Goal: Task Accomplishment & Management: Manage account settings

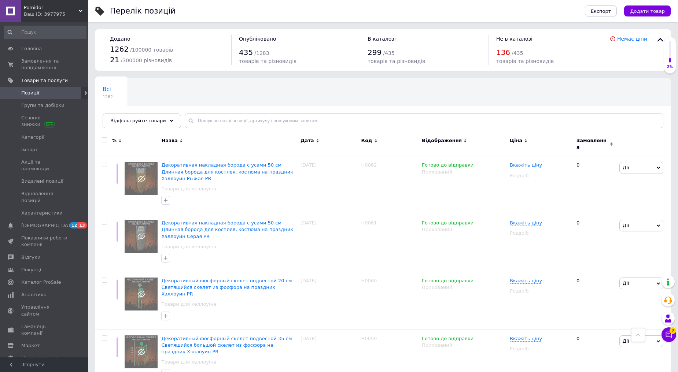
scroll to position [4194, 0]
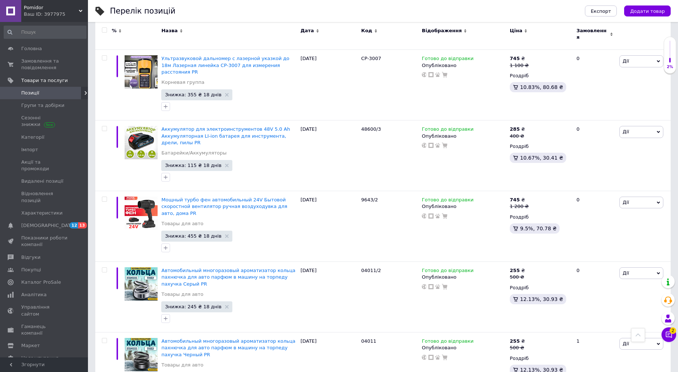
click at [46, 7] on span "Pomidor" at bounding box center [51, 7] width 55 height 7
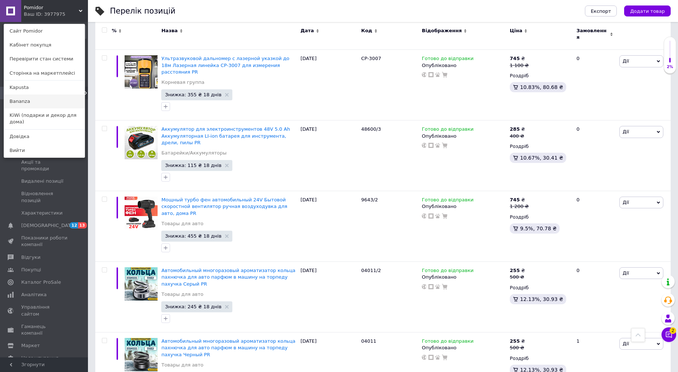
click at [21, 99] on link "Bananza" at bounding box center [44, 102] width 81 height 14
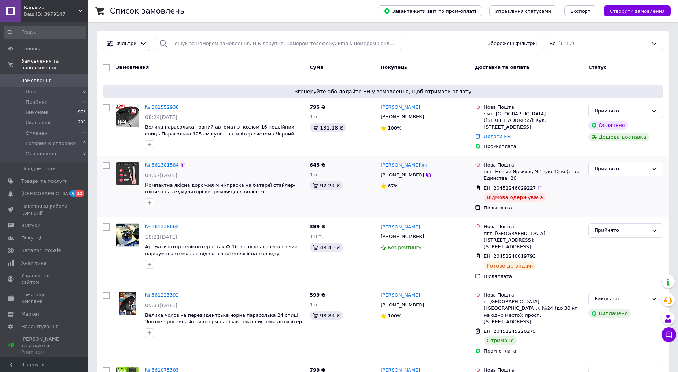
click at [405, 168] on link "[PERSON_NAME]'як" at bounding box center [403, 165] width 47 height 7
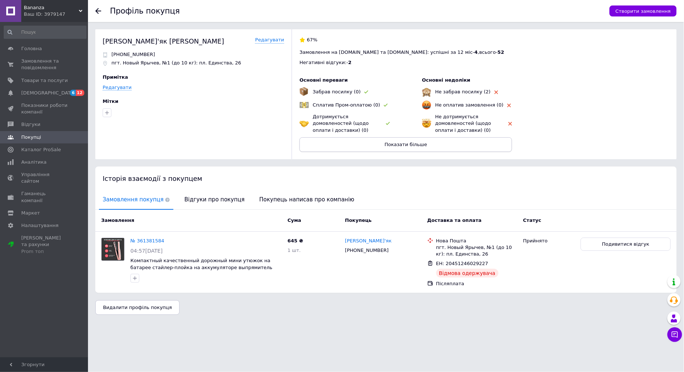
click at [404, 144] on span "Показати більше" at bounding box center [405, 144] width 43 height 5
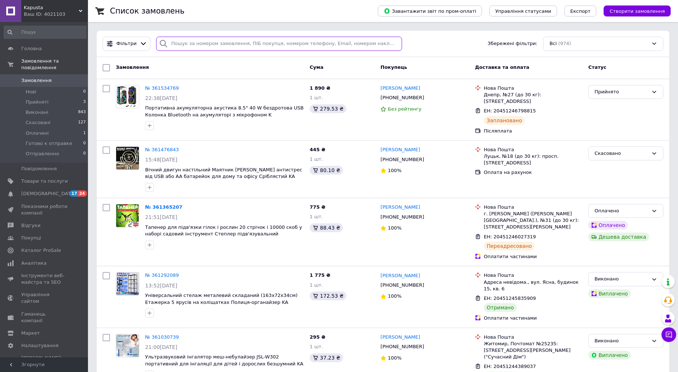
click at [212, 48] on input "search" at bounding box center [279, 44] width 246 height 14
click at [213, 47] on input "search" at bounding box center [279, 44] width 246 height 14
click at [34, 178] on span "Товари та послуги" at bounding box center [44, 181] width 47 height 7
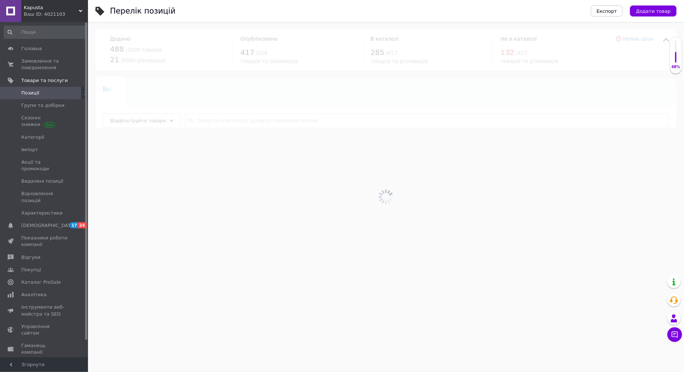
click at [270, 121] on div at bounding box center [386, 197] width 596 height 350
click at [270, 121] on input "text" at bounding box center [427, 121] width 485 height 15
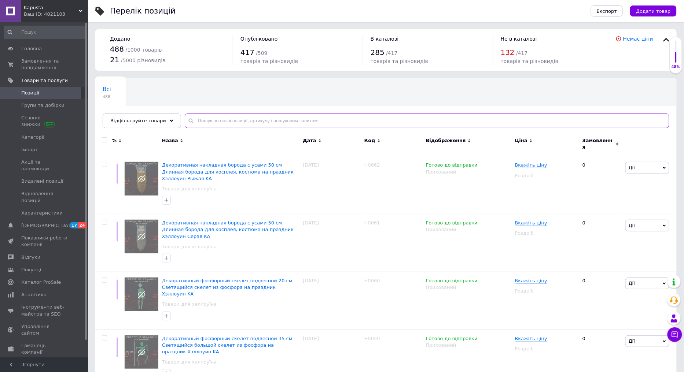
click at [270, 121] on input "text" at bounding box center [427, 121] width 485 height 15
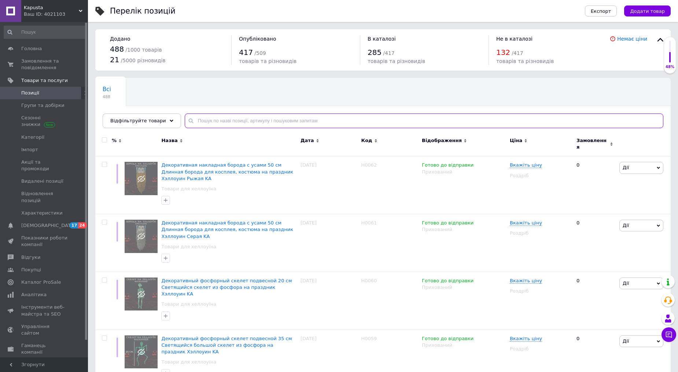
click at [270, 121] on input "text" at bounding box center [424, 121] width 479 height 15
type input "зонт"
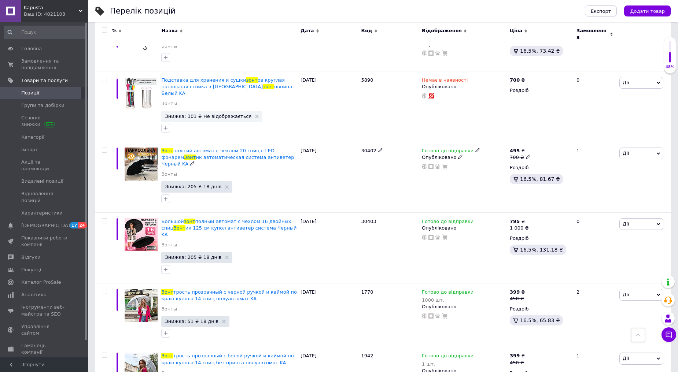
scroll to position [351, 0]
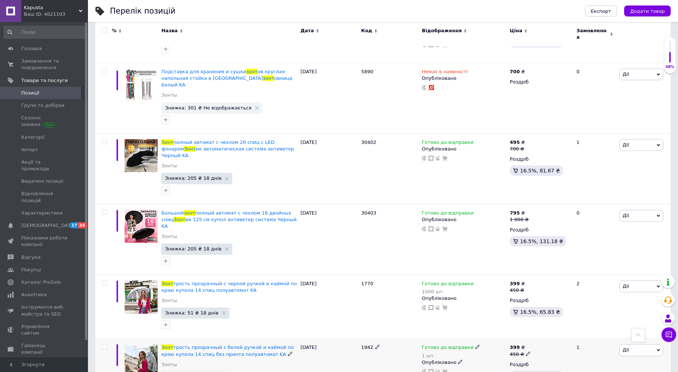
click at [515, 345] on b "399" at bounding box center [515, 347] width 10 height 5
type input "4"
type input "500"
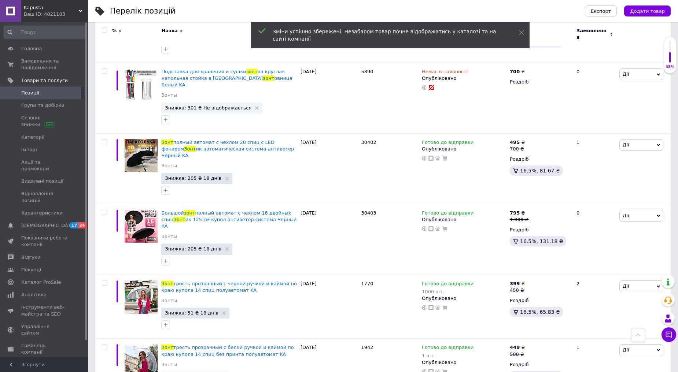
click at [46, 15] on div "Ваш ID: 4021103" at bounding box center [56, 14] width 64 height 7
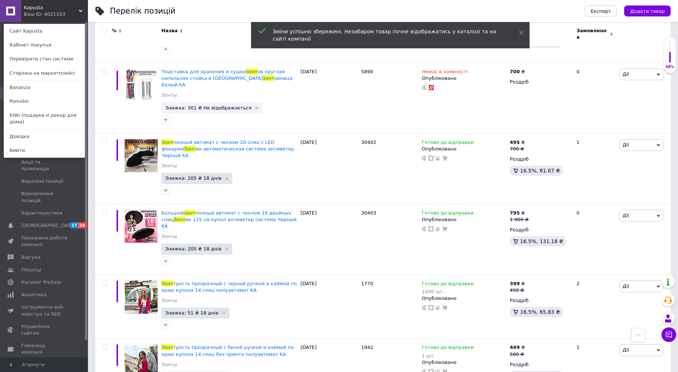
click at [46, 8] on span "Kapusta" at bounding box center [51, 7] width 55 height 7
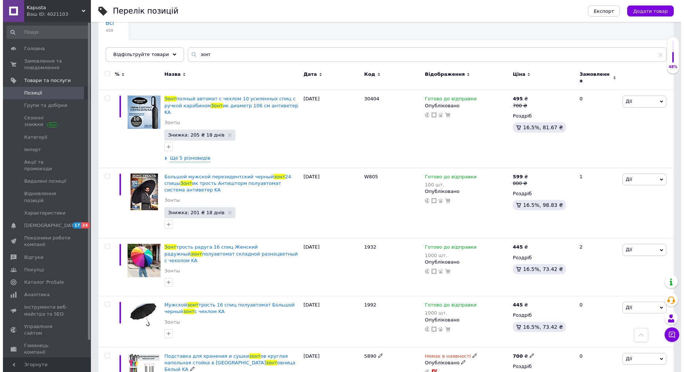
scroll to position [0, 0]
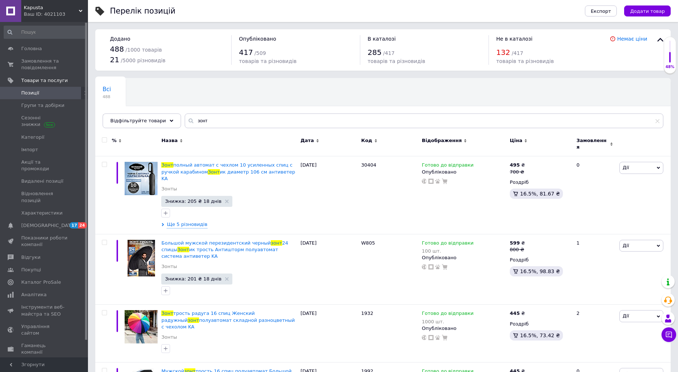
click at [236, 111] on div "Всі 488 Знижка закінчилась 136 Видалити Редагувати Ok Відфільтровано... Зберегти" at bounding box center [382, 107] width 575 height 60
click at [211, 137] on div "Назва" at bounding box center [228, 140] width 135 height 7
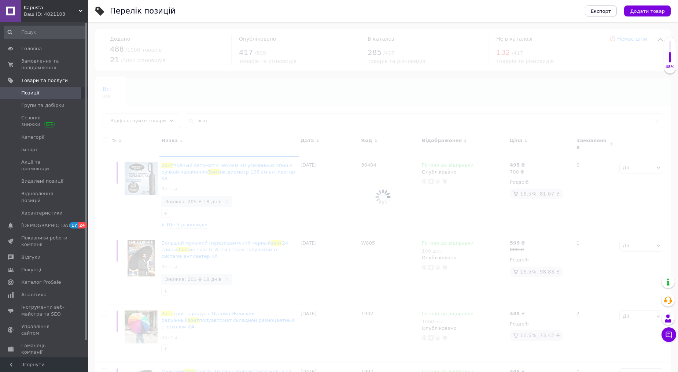
click at [212, 126] on div at bounding box center [383, 197] width 590 height 350
drag, startPoint x: 71, startPoint y: 92, endPoint x: 64, endPoint y: 91, distance: 7.1
click at [70, 92] on span at bounding box center [78, 93] width 20 height 7
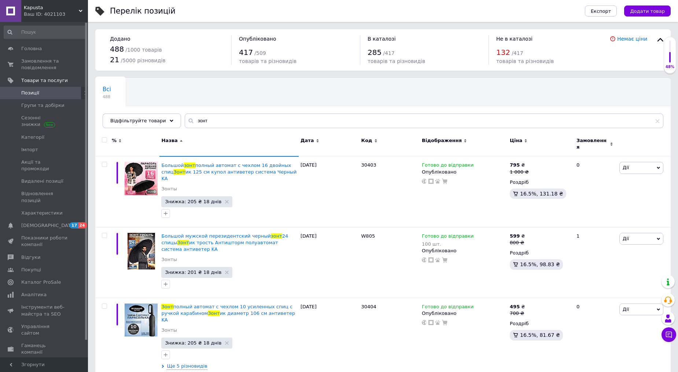
click at [63, 91] on span "Позиції" at bounding box center [44, 93] width 47 height 7
click at [171, 137] on div "Назва" at bounding box center [228, 144] width 139 height 25
click at [310, 140] on span "Дата" at bounding box center [308, 140] width 14 height 7
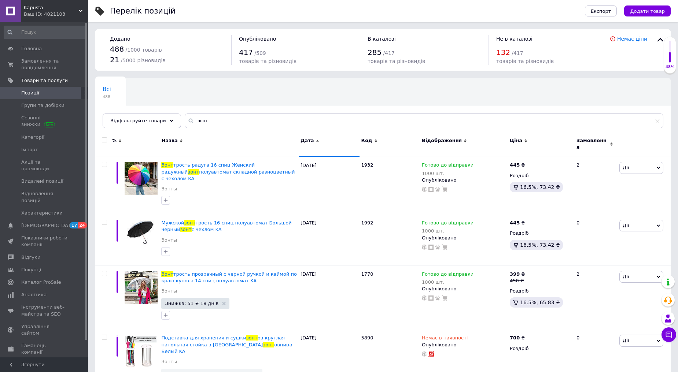
click at [310, 142] on span "Дата" at bounding box center [308, 140] width 14 height 7
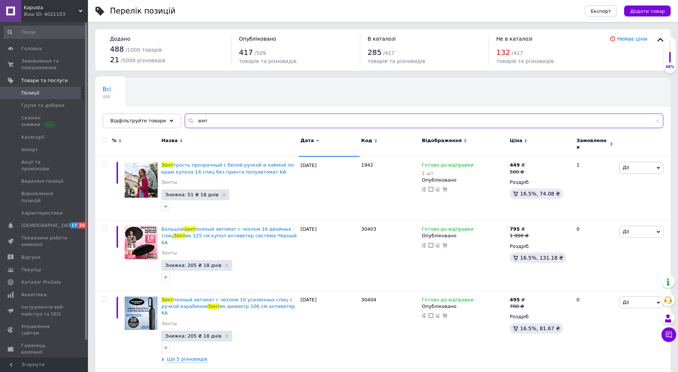
click at [254, 125] on input "зонт" at bounding box center [424, 121] width 479 height 15
click at [117, 142] on div "%" at bounding box center [117, 140] width 11 height 7
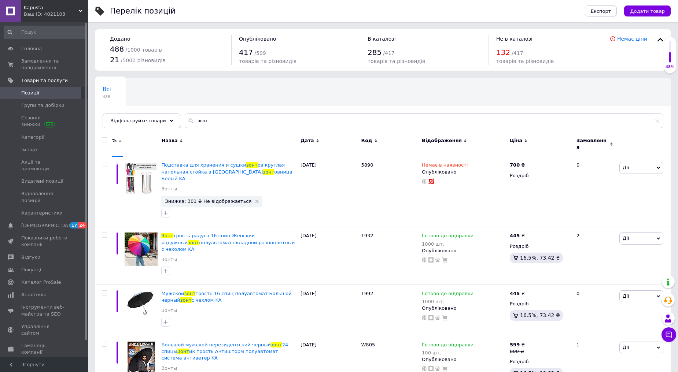
click at [119, 141] on use at bounding box center [120, 140] width 3 height 1
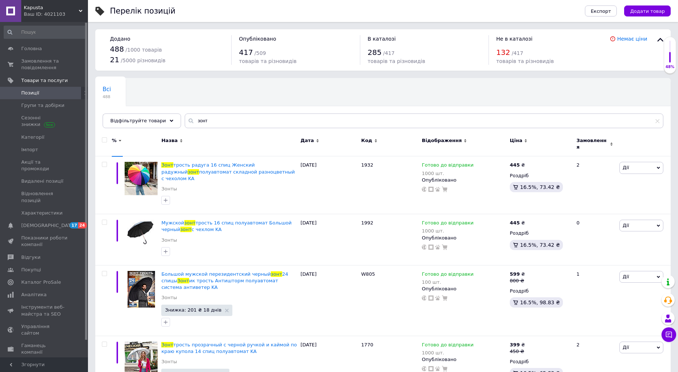
click at [312, 139] on div "Дата" at bounding box center [329, 140] width 57 height 7
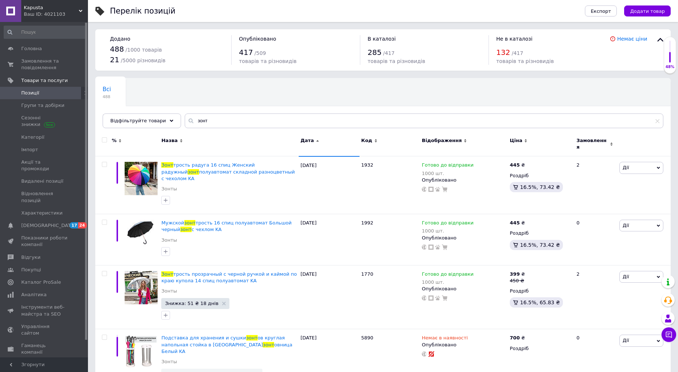
click at [316, 141] on icon at bounding box center [317, 140] width 3 height 3
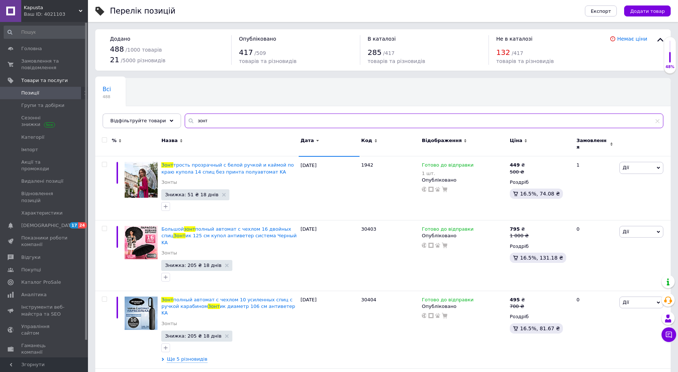
click at [276, 122] on input "зонт" at bounding box center [424, 121] width 479 height 15
type input "145"
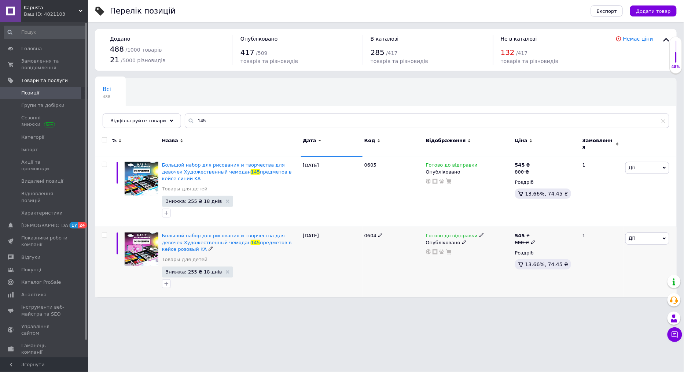
click at [521, 233] on b "545" at bounding box center [520, 235] width 10 height 5
type input "8"
type input "850"
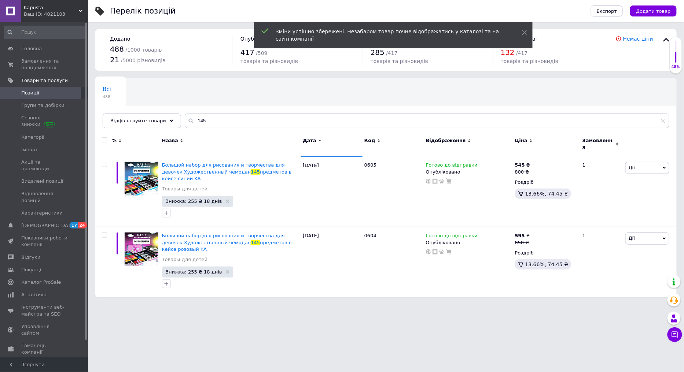
click at [61, 16] on div "Ваш ID: 4021103" at bounding box center [56, 14] width 64 height 7
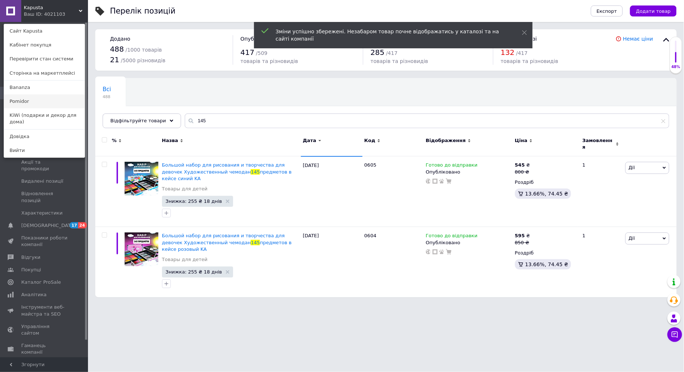
click at [22, 100] on link "Pomidor" at bounding box center [44, 102] width 81 height 14
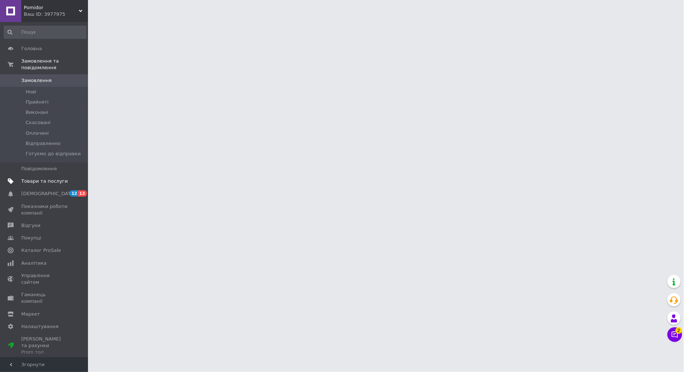
click at [48, 175] on link "Товари та послуги" at bounding box center [45, 181] width 90 height 12
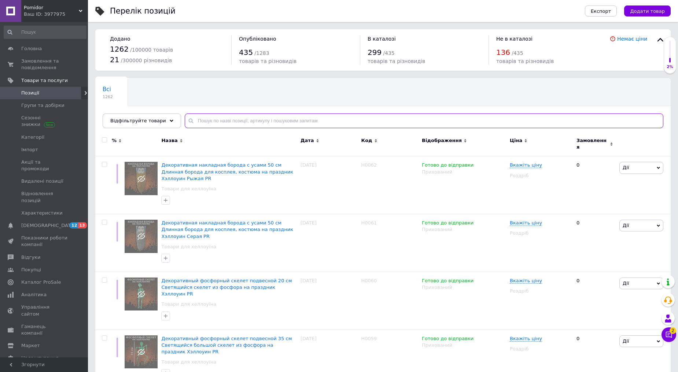
click at [266, 122] on input "text" at bounding box center [424, 121] width 479 height 15
type input "прозрачн"
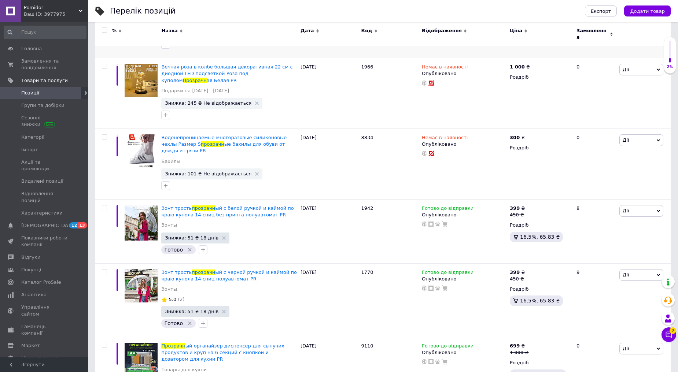
scroll to position [181, 0]
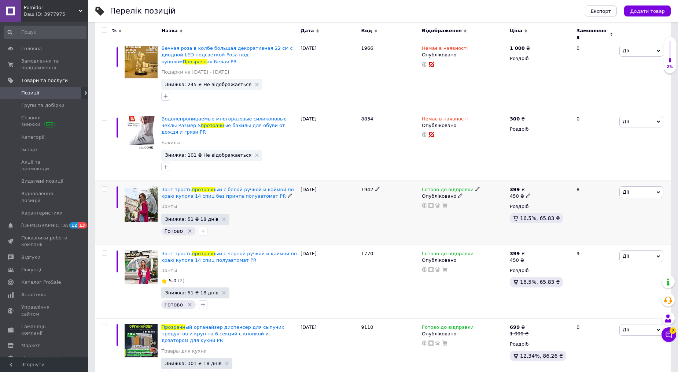
click at [512, 187] on b "399" at bounding box center [515, 189] width 10 height 5
type input "4"
type input "500"
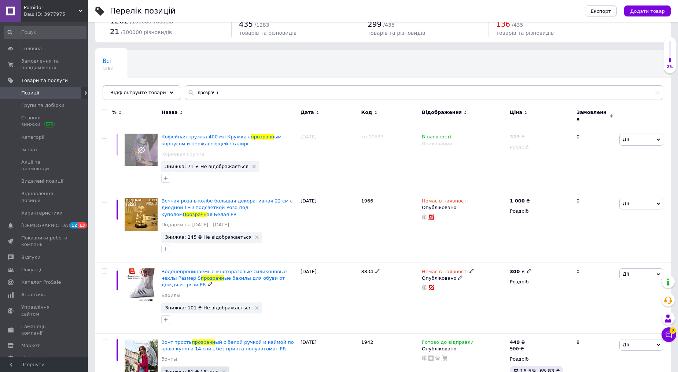
scroll to position [0, 0]
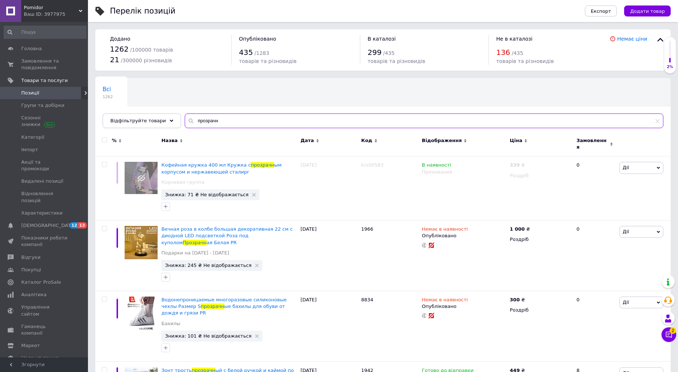
click at [277, 118] on input "прозрачн" at bounding box center [424, 121] width 479 height 15
type input "р"
type input "145"
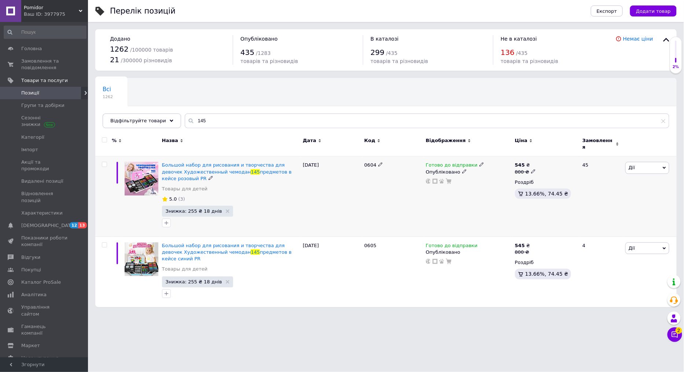
click at [521, 162] on b "545" at bounding box center [520, 164] width 10 height 5
type input "850"
type input "прозрачн"
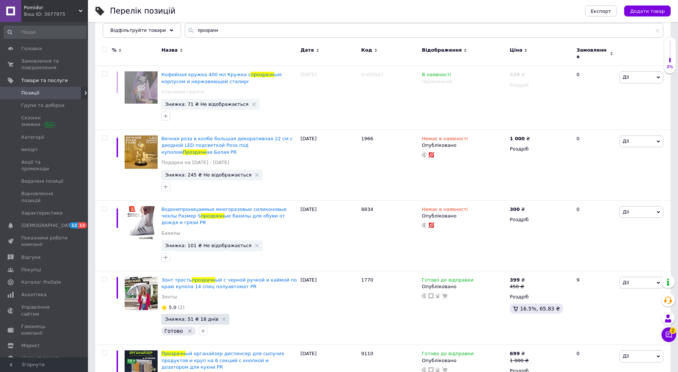
scroll to position [181, 0]
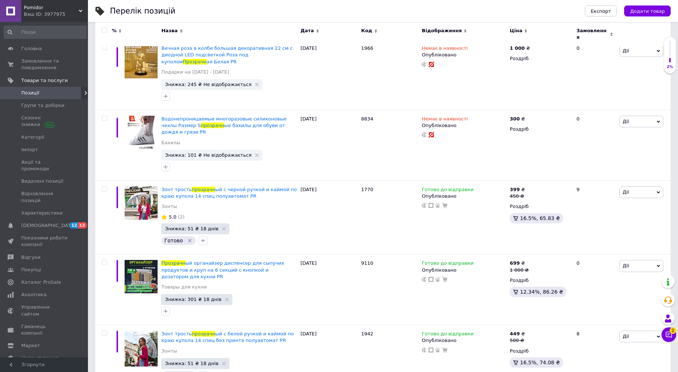
drag, startPoint x: 35, startPoint y: 5, endPoint x: 42, endPoint y: 63, distance: 58.7
click at [35, 5] on span "Pomidor" at bounding box center [51, 7] width 55 height 7
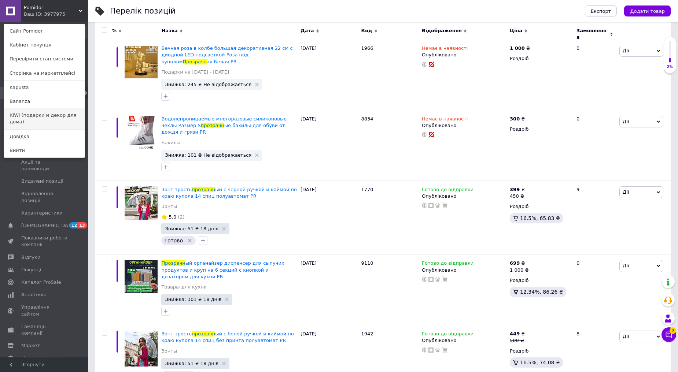
click at [37, 114] on link "KiWi (подарки и декор для дома)" at bounding box center [44, 118] width 81 height 21
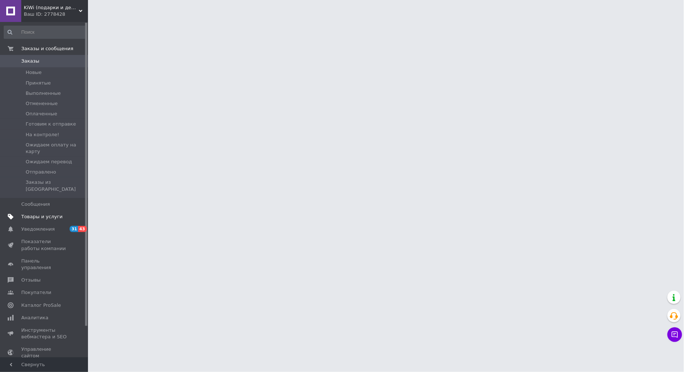
click at [40, 214] on span "Товары и услуги" at bounding box center [41, 217] width 41 height 7
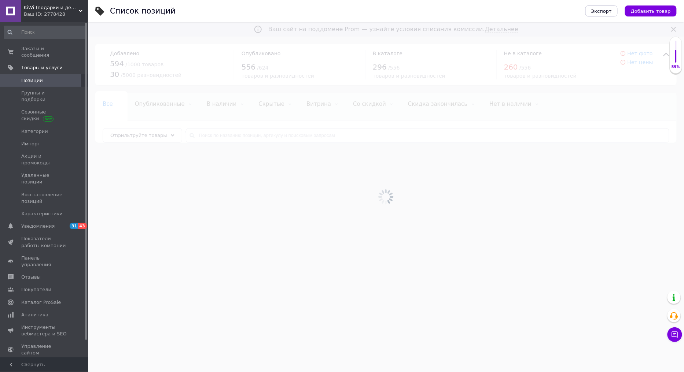
click at [233, 138] on div at bounding box center [386, 197] width 596 height 350
click at [230, 132] on div at bounding box center [386, 197] width 596 height 350
click at [230, 132] on input "text" at bounding box center [427, 135] width 483 height 15
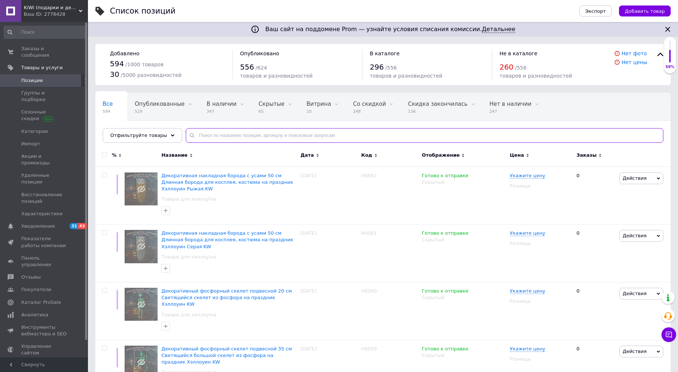
click at [230, 132] on input "text" at bounding box center [425, 135] width 478 height 15
type input "прозрач"
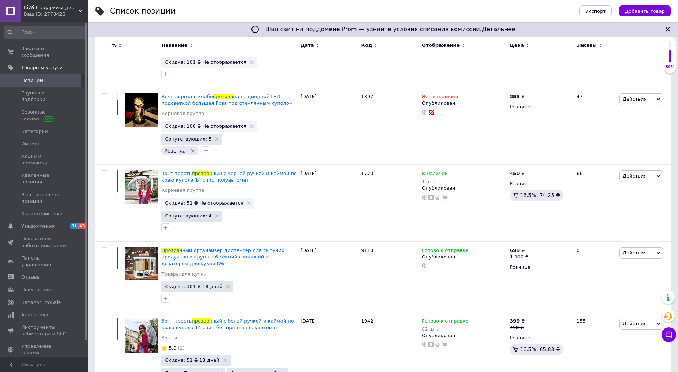
scroll to position [328, 0]
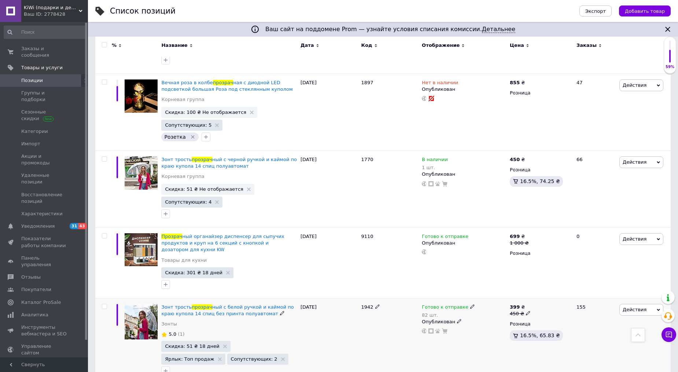
click at [515, 305] on b "399" at bounding box center [515, 307] width 10 height 5
type input "4"
type input "500"
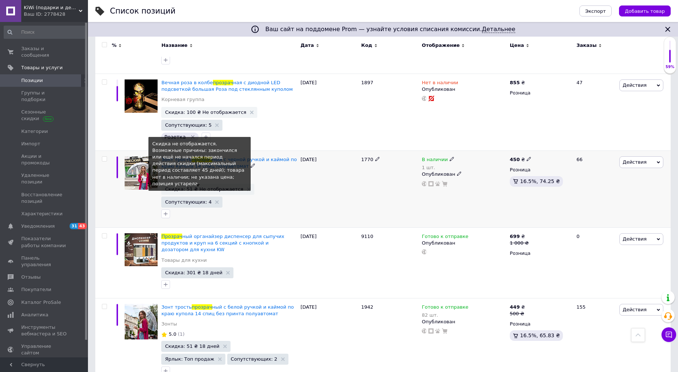
click at [210, 184] on span "Скидка: 51 ₴ Не отображается Cкидка не отображается. Возможные причины: закончи…" at bounding box center [207, 189] width 93 height 11
click at [218, 187] on span "Скидка: 51 ₴ Не отображается" at bounding box center [204, 189] width 78 height 5
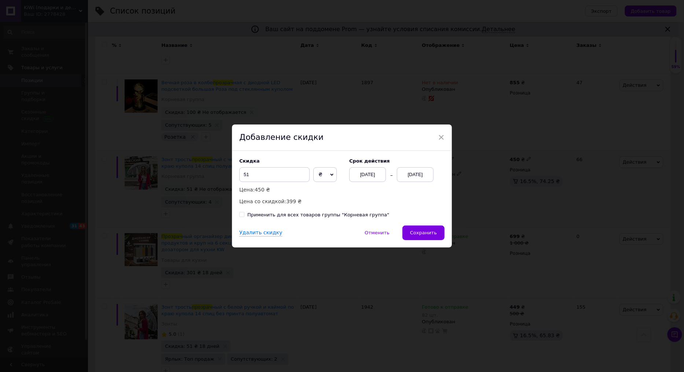
click at [420, 178] on div "[DATE]" at bounding box center [415, 175] width 37 height 15
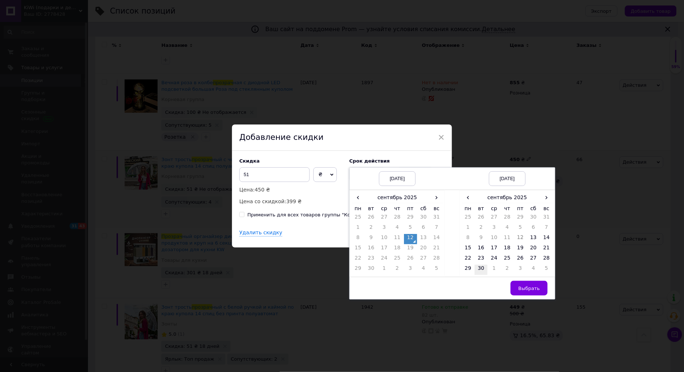
click at [482, 272] on td "30" at bounding box center [481, 270] width 13 height 10
click at [514, 283] on td "Выбрать" at bounding box center [507, 288] width 95 height 22
click at [520, 287] on button "Выбрать" at bounding box center [529, 288] width 37 height 15
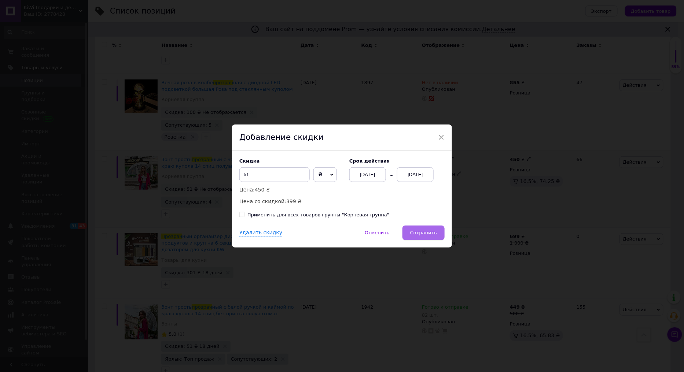
click at [429, 234] on span "Сохранить" at bounding box center [423, 232] width 27 height 5
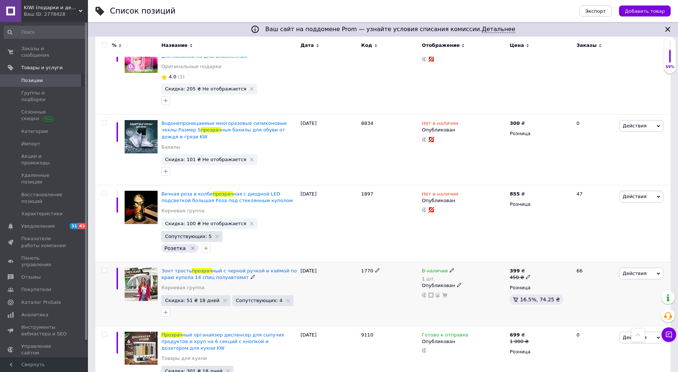
scroll to position [0, 0]
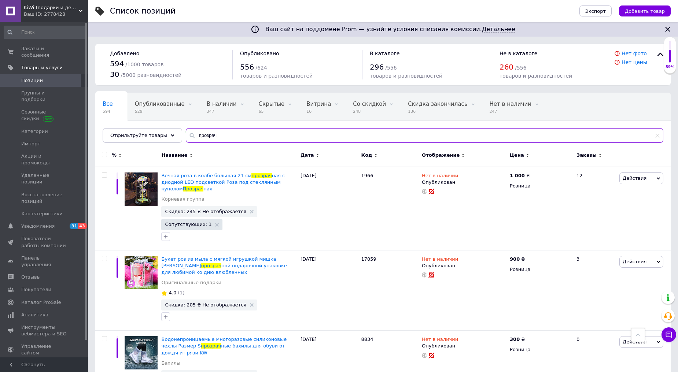
click at [285, 137] on input "прозрач" at bounding box center [425, 135] width 478 height 15
type input "145"
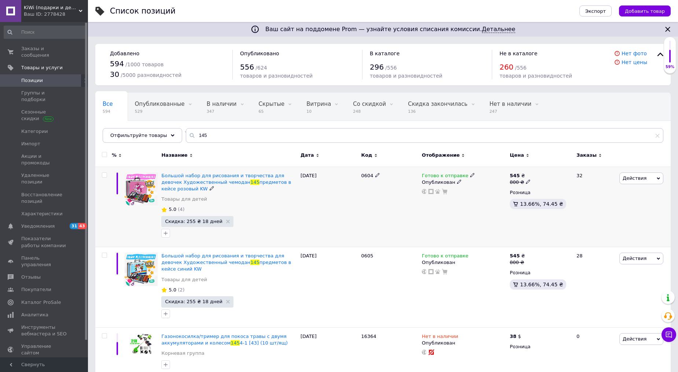
click at [514, 174] on b "545" at bounding box center [515, 175] width 10 height 5
type input "850"
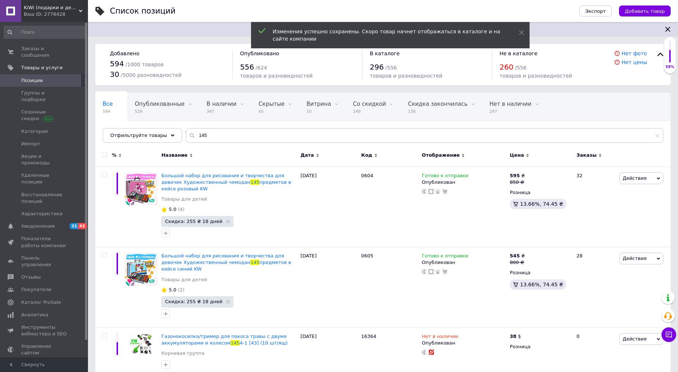
click at [61, 17] on div "Ваш ID: 2778428" at bounding box center [56, 14] width 64 height 7
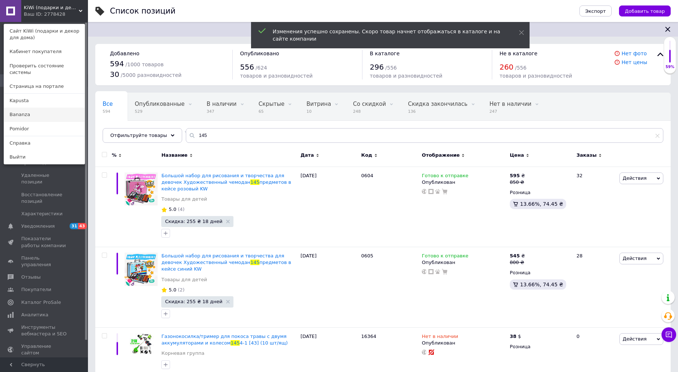
click at [31, 110] on link "Bananza" at bounding box center [44, 115] width 81 height 14
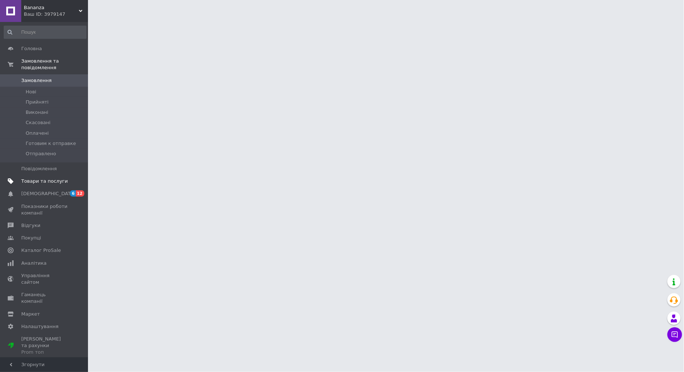
click at [24, 178] on span "Товари та послуги" at bounding box center [44, 181] width 47 height 7
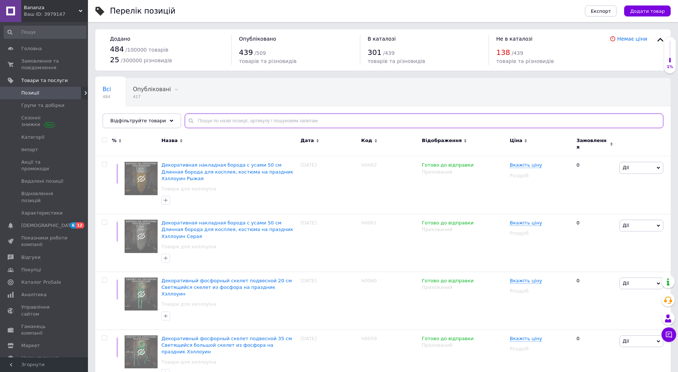
click at [218, 122] on input "text" at bounding box center [424, 121] width 479 height 15
type input "145"
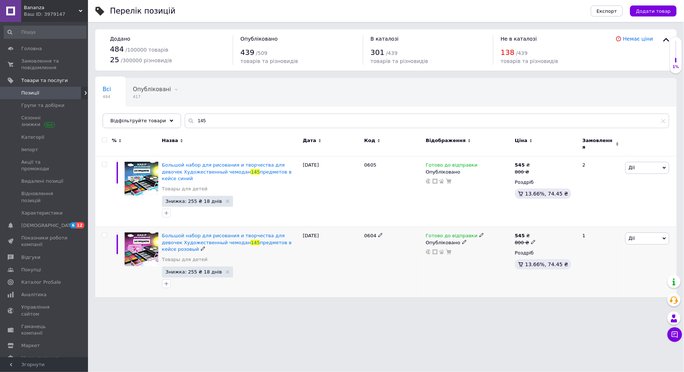
click at [528, 227] on div "545 ₴ 800 ₴ Роздріб 13.66%, 74.45 ₴" at bounding box center [545, 262] width 65 height 70
click at [520, 233] on b "545" at bounding box center [520, 235] width 10 height 5
type input "850"
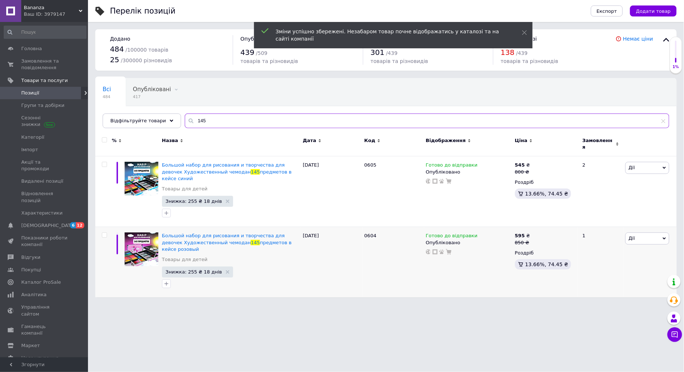
click at [227, 117] on input "145" at bounding box center [427, 121] width 485 height 15
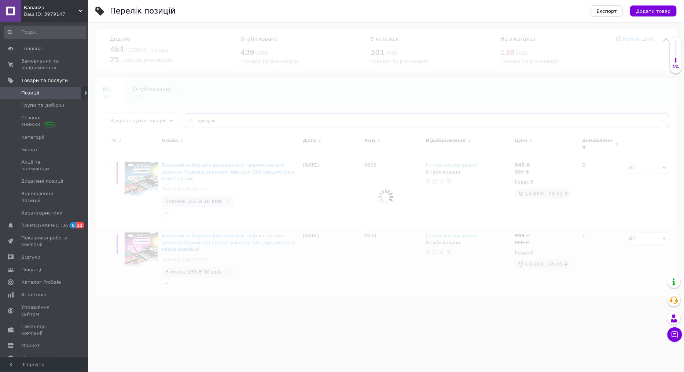
type input "прозрач"
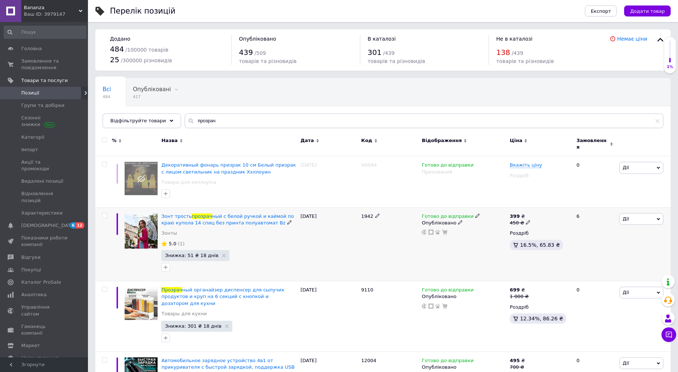
drag, startPoint x: 515, startPoint y: 214, endPoint x: 529, endPoint y: 211, distance: 14.2
click at [516, 214] on b "399" at bounding box center [515, 216] width 10 height 5
type input "4"
type input "500"
